Goal: Task Accomplishment & Management: Manage account settings

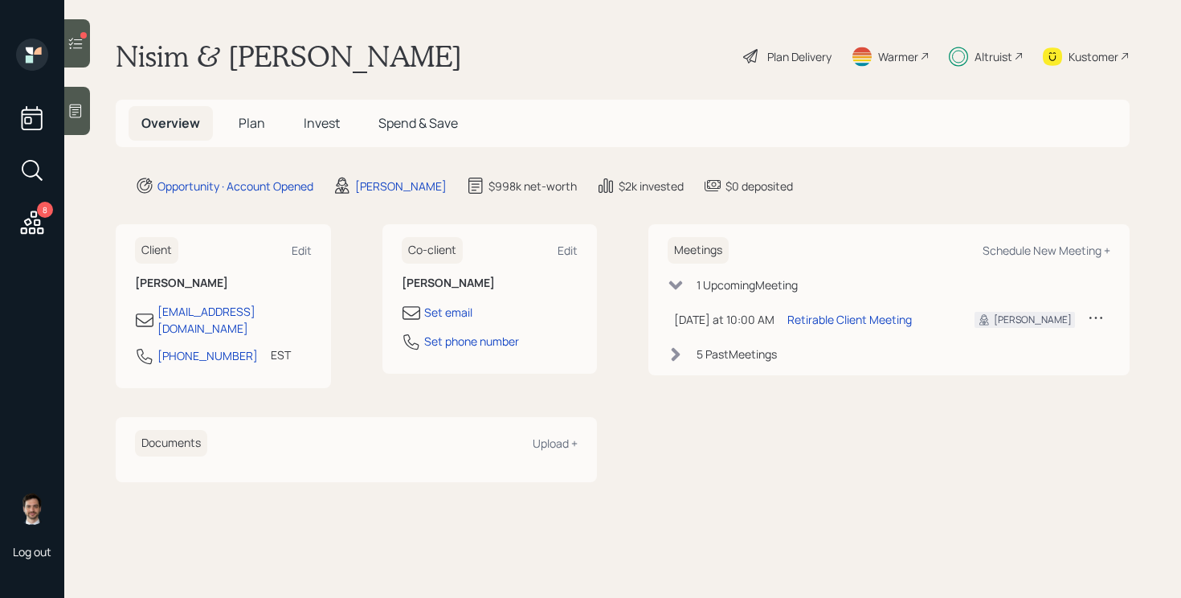
click at [81, 38] on icon at bounding box center [75, 43] width 16 height 16
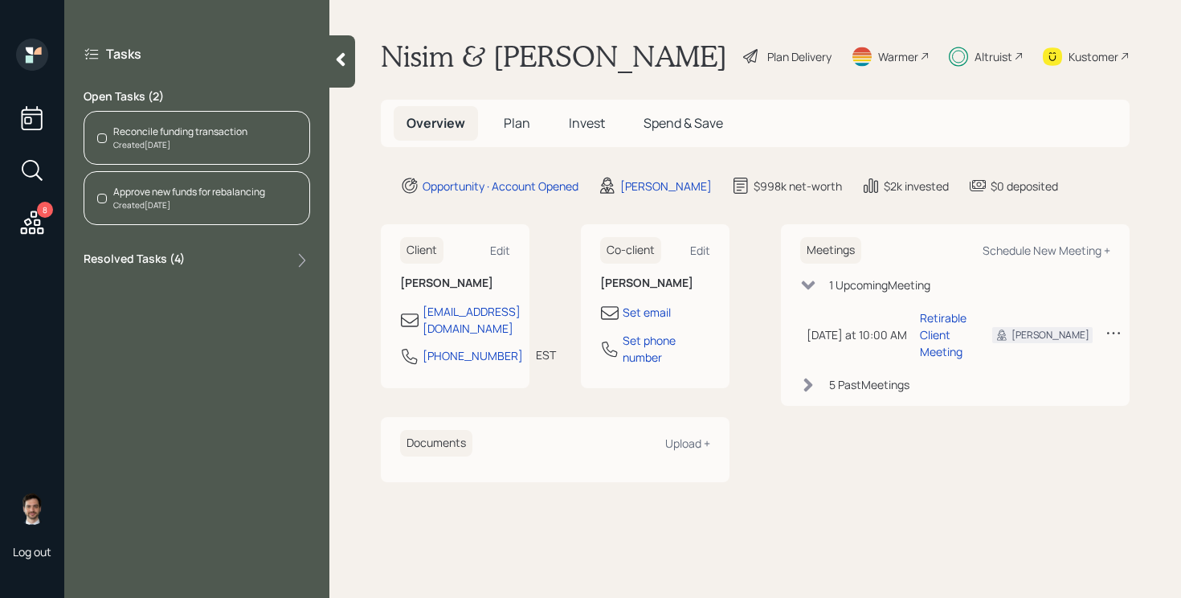
click at [204, 140] on div "Created [DATE]" at bounding box center [180, 145] width 134 height 12
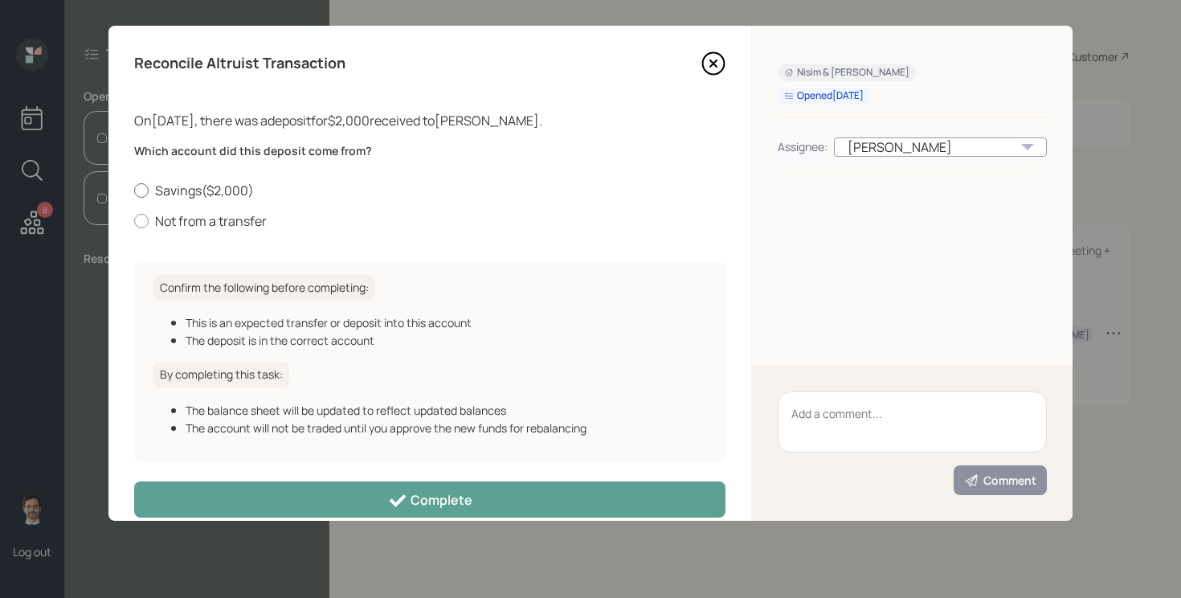
click at [223, 190] on label "Savings ( $2,000 )" at bounding box center [429, 191] width 591 height 18
click at [134, 190] on input "Savings ( $2,000 )" at bounding box center [133, 190] width 1 height 1
radio input "true"
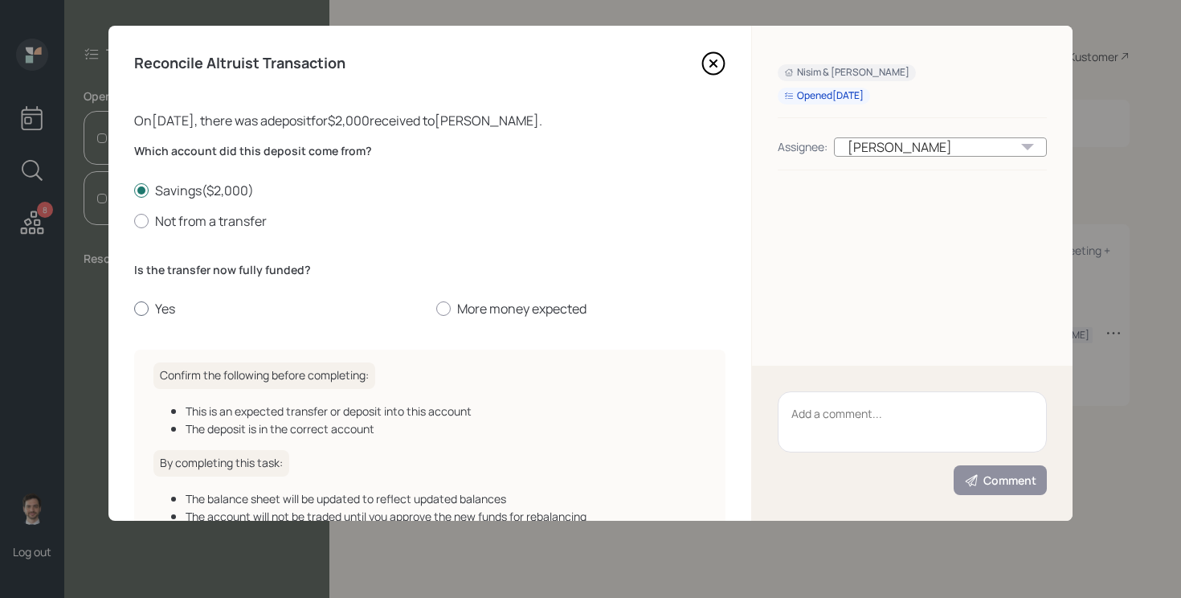
click at [157, 308] on label "Yes" at bounding box center [278, 309] width 289 height 18
click at [134, 308] on input "Yes" at bounding box center [133, 308] width 1 height 1
radio input "true"
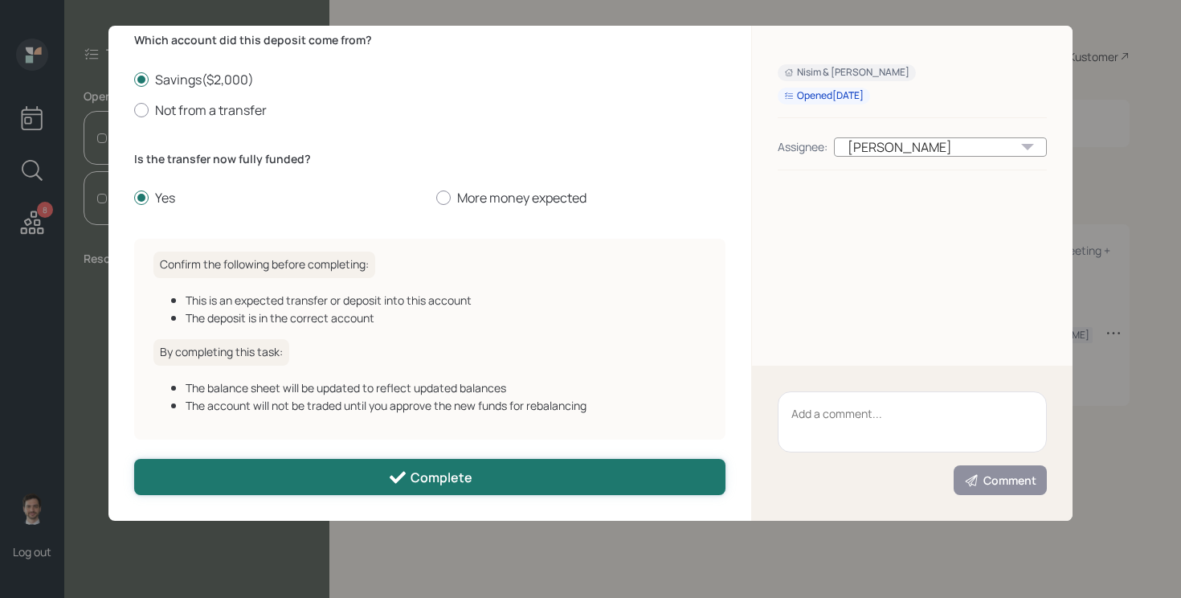
click at [382, 477] on button "Complete" at bounding box center [429, 477] width 591 height 36
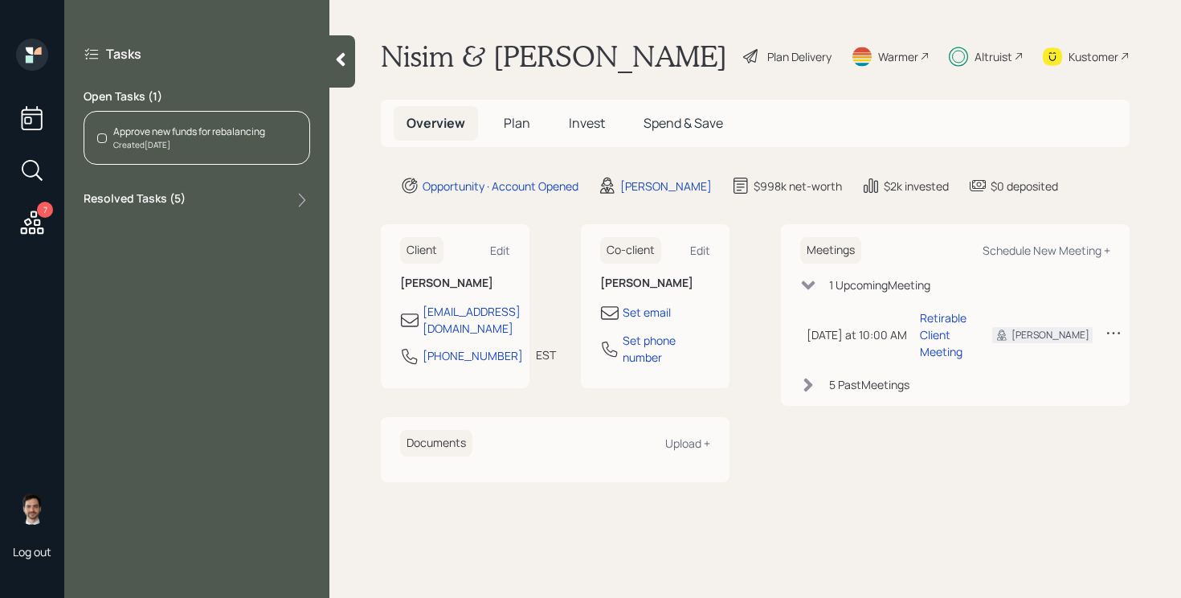
click at [349, 67] on div at bounding box center [342, 61] width 26 height 52
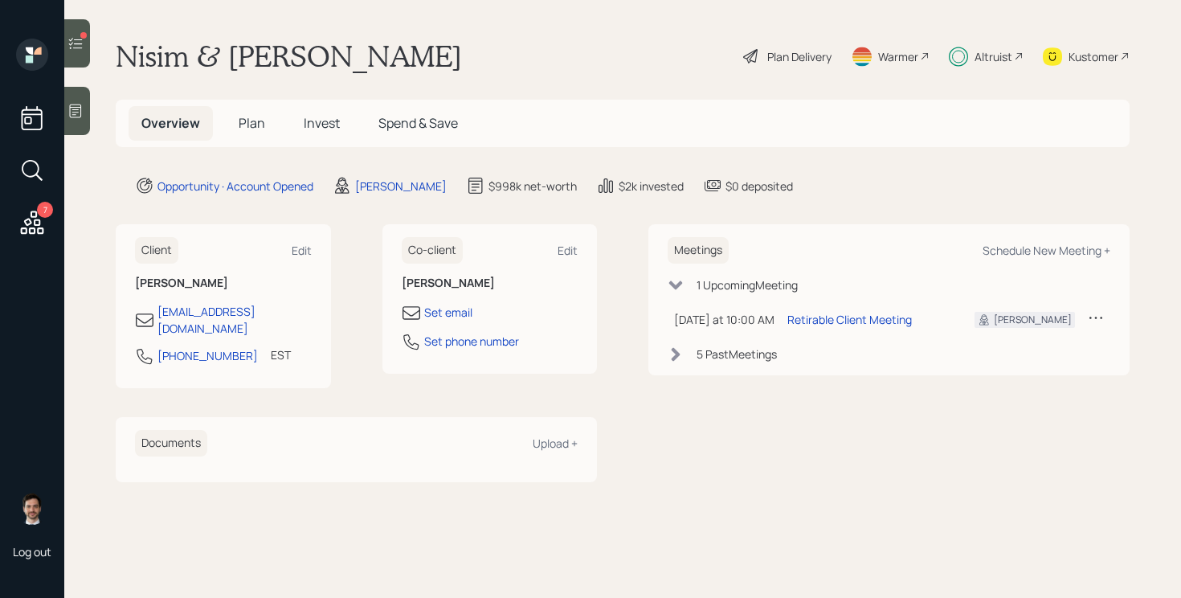
click at [318, 133] on h5 "Invest" at bounding box center [322, 123] width 62 height 35
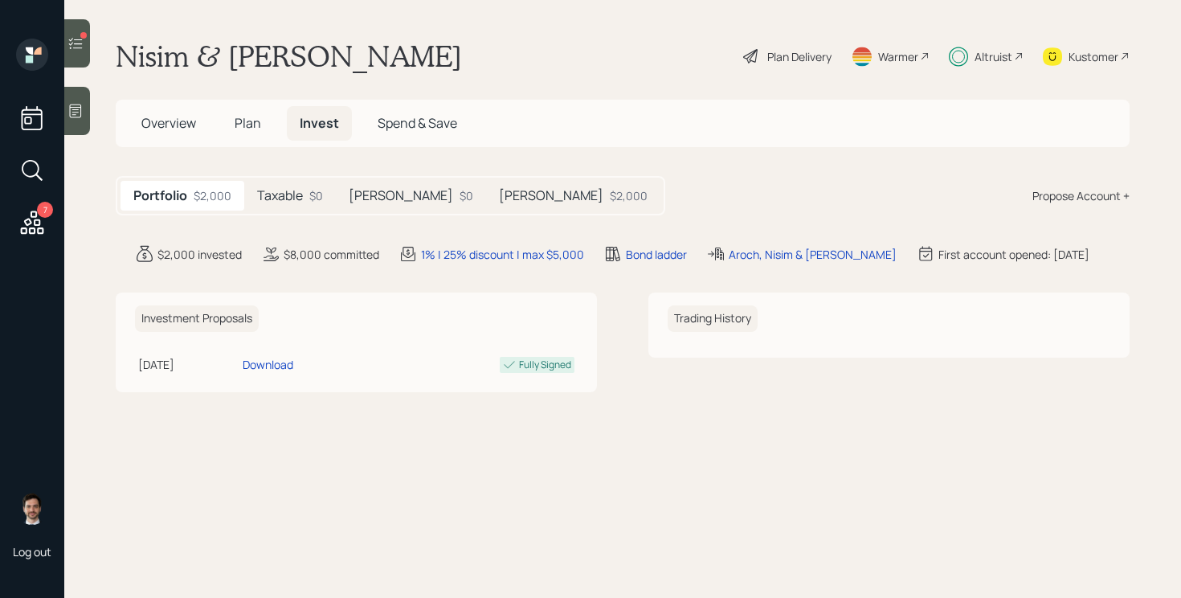
click at [300, 184] on div "Taxable $0" at bounding box center [290, 196] width 92 height 30
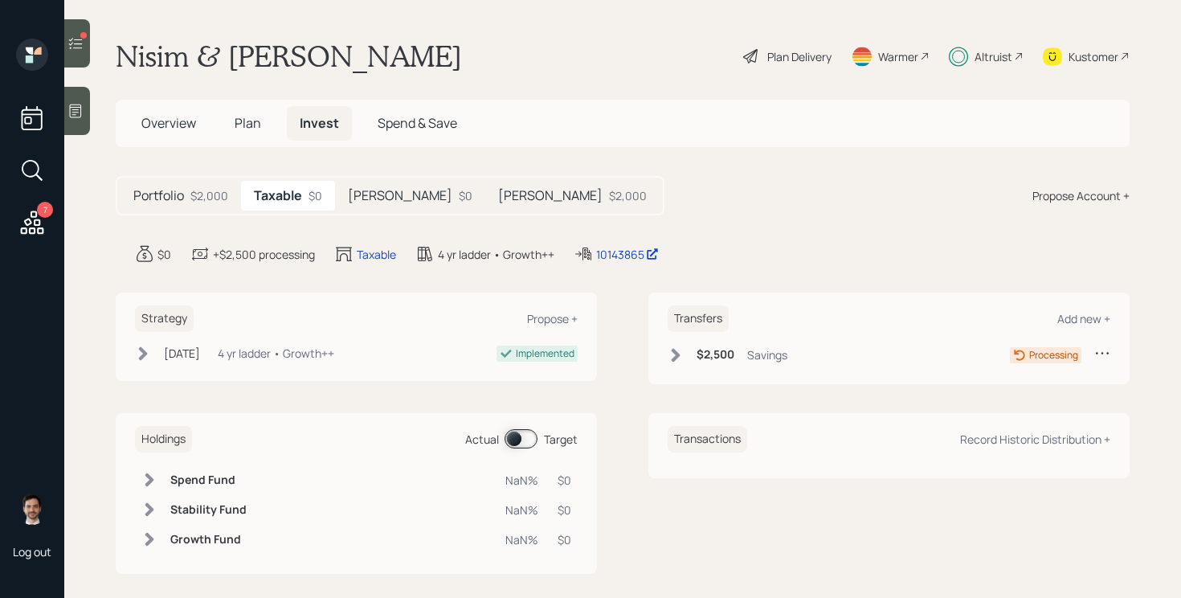
click at [376, 196] on div "[PERSON_NAME] $0" at bounding box center [410, 196] width 150 height 30
click at [610, 198] on div "$2,000" at bounding box center [629, 195] width 38 height 17
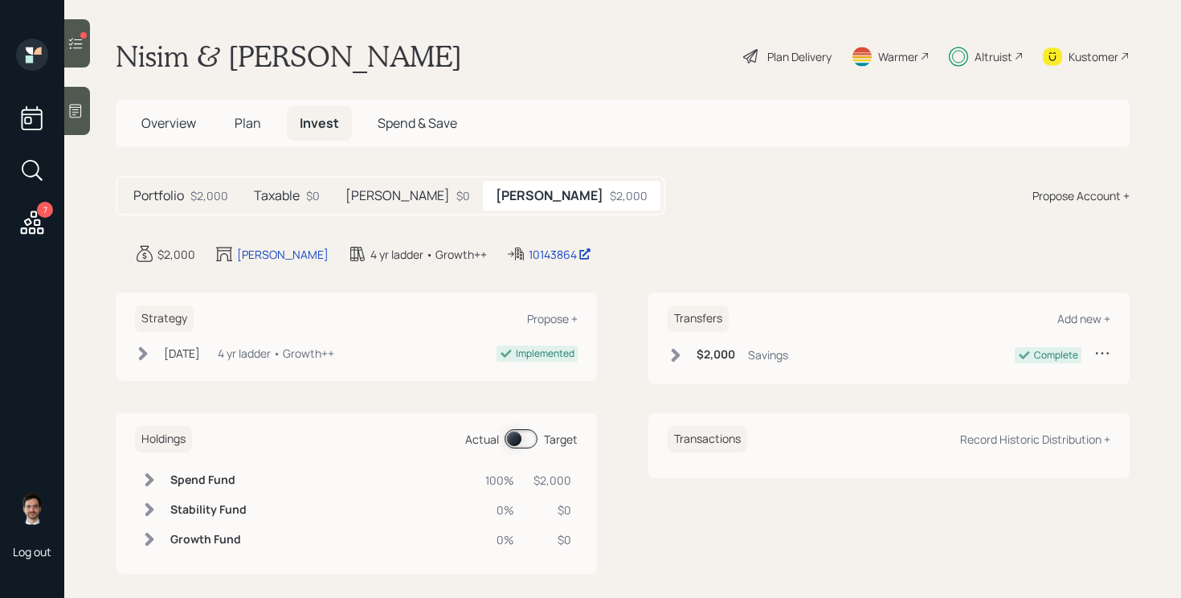
click at [378, 190] on div "[PERSON_NAME] $0" at bounding box center [408, 196] width 150 height 30
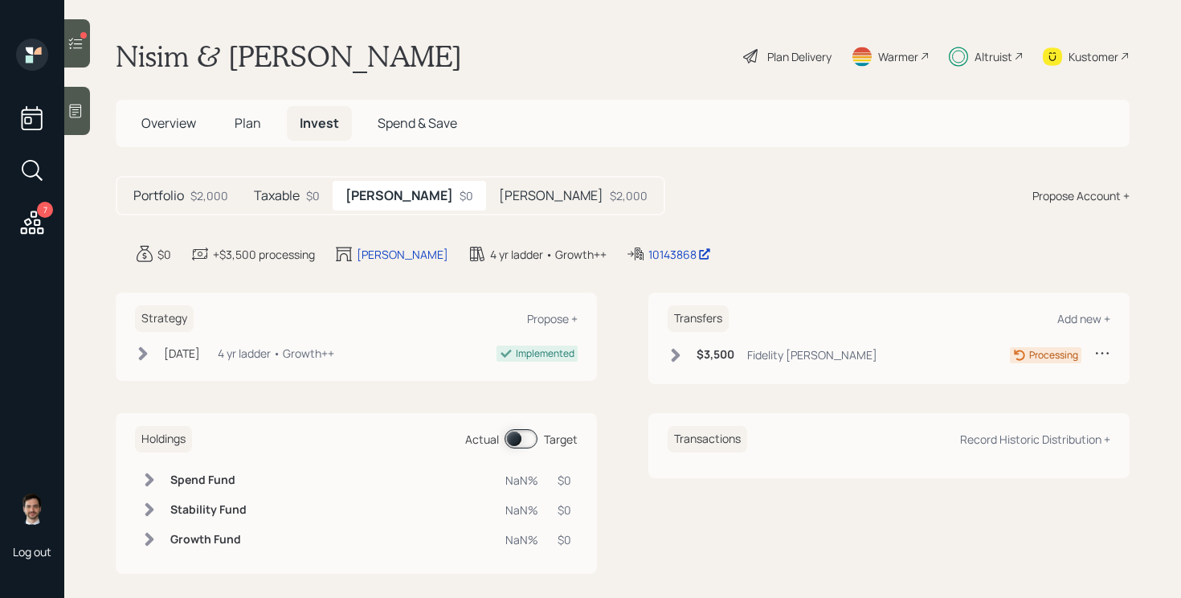
click at [499, 188] on h5 "[PERSON_NAME]" at bounding box center [551, 195] width 104 height 15
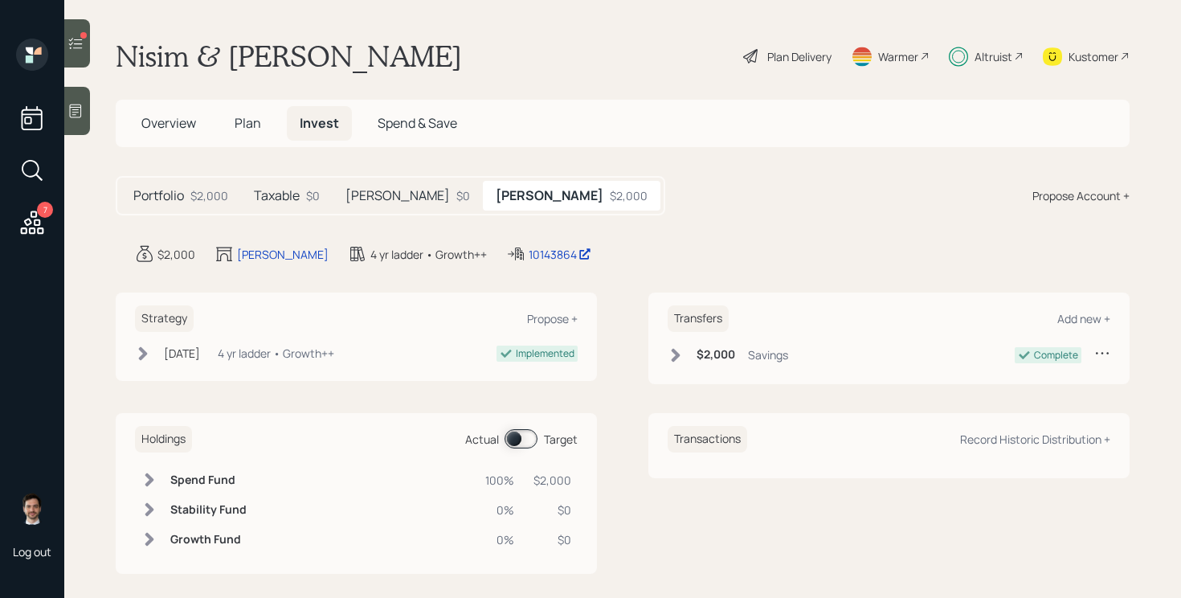
click at [76, 55] on div at bounding box center [77, 43] width 26 height 48
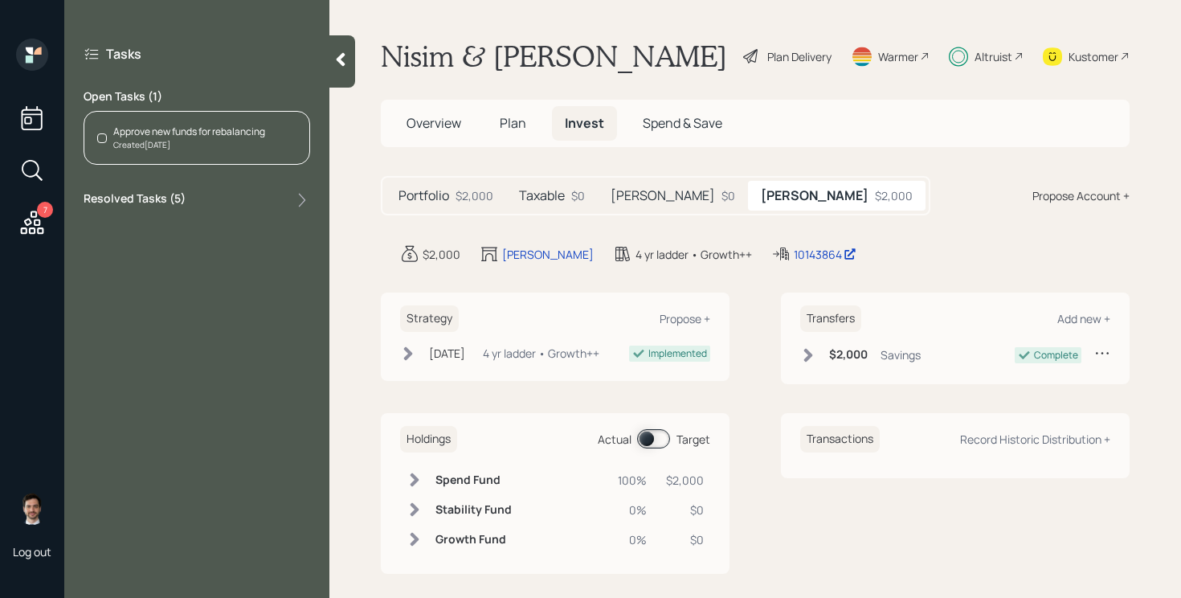
click at [229, 134] on div "Approve new funds for rebalancing" at bounding box center [189, 132] width 152 height 14
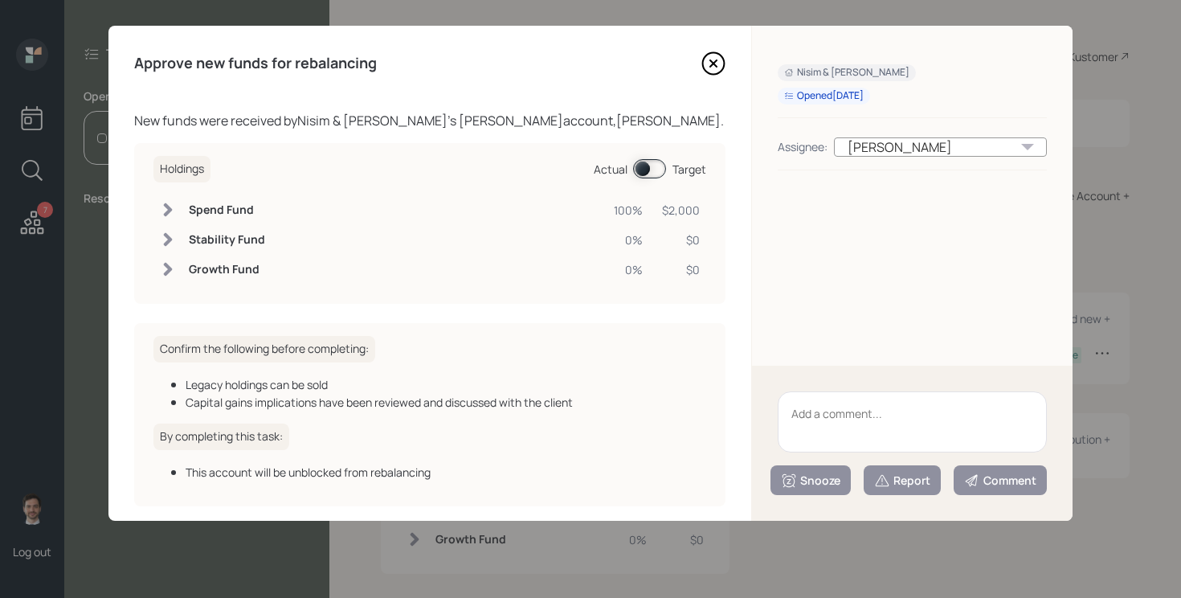
scroll to position [67, 0]
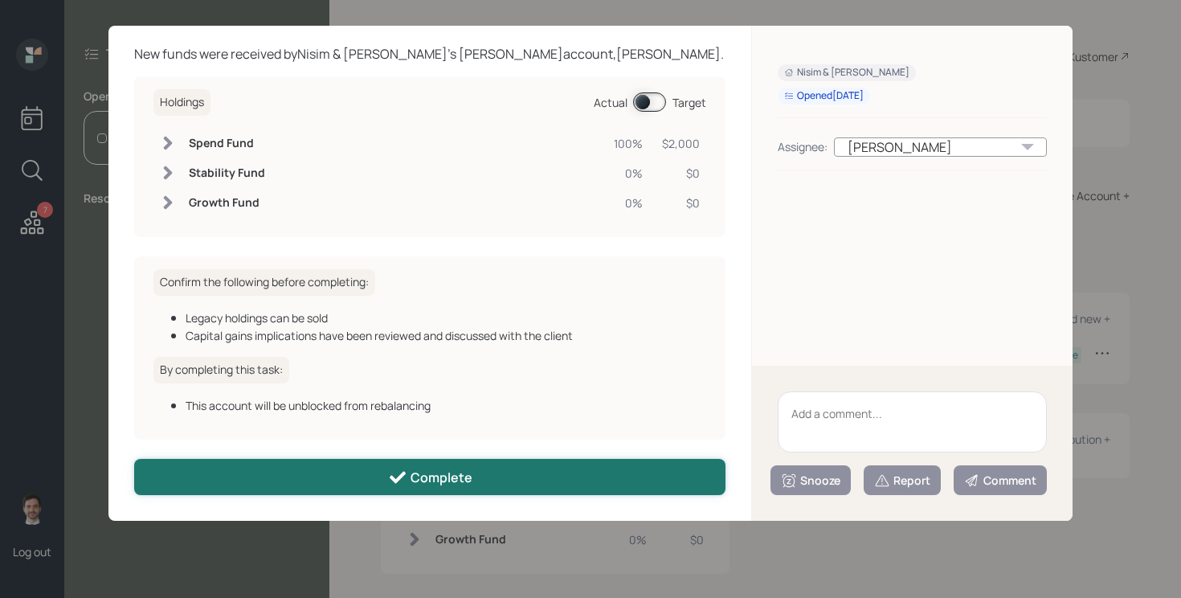
click at [409, 484] on div "Complete" at bounding box center [430, 477] width 84 height 19
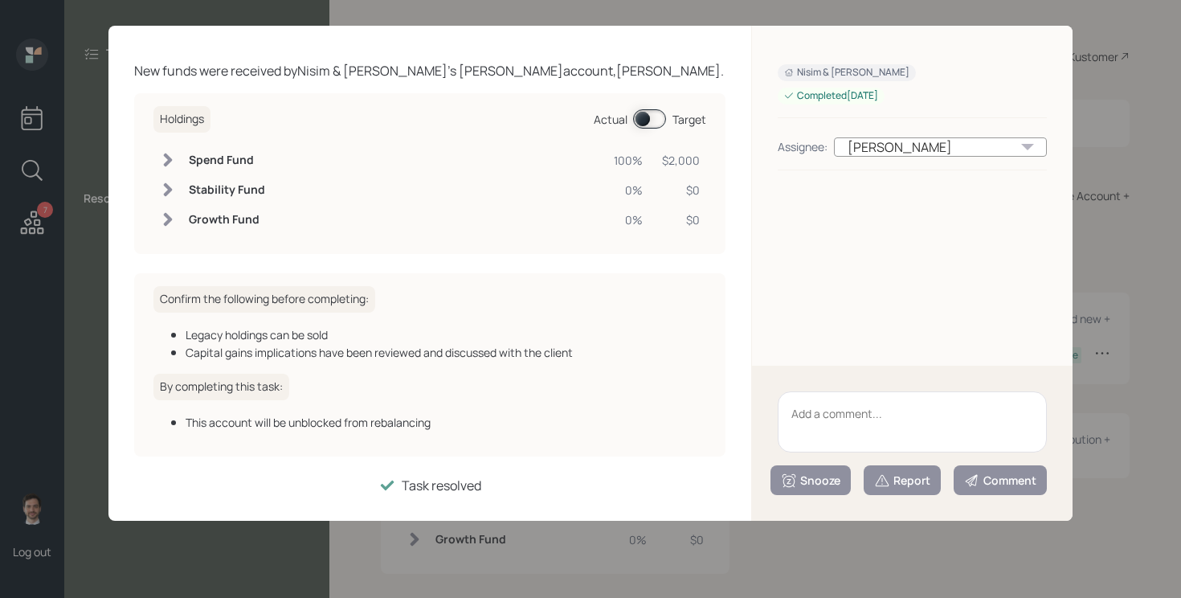
scroll to position [0, 0]
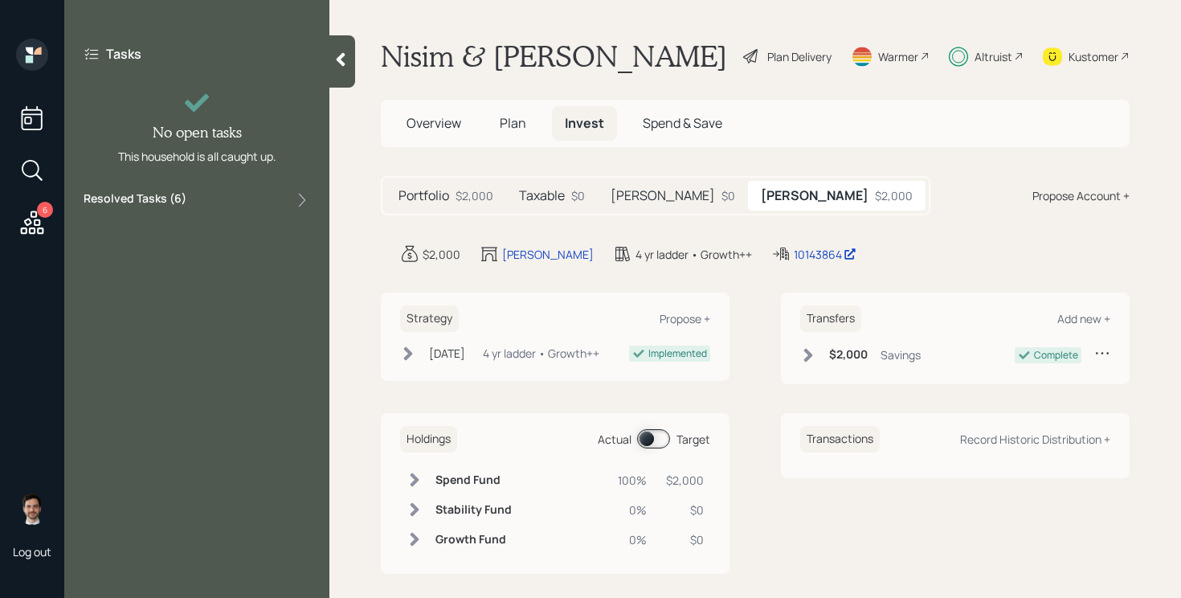
click at [343, 61] on icon at bounding box center [341, 59] width 16 height 16
